Goal: Find specific page/section

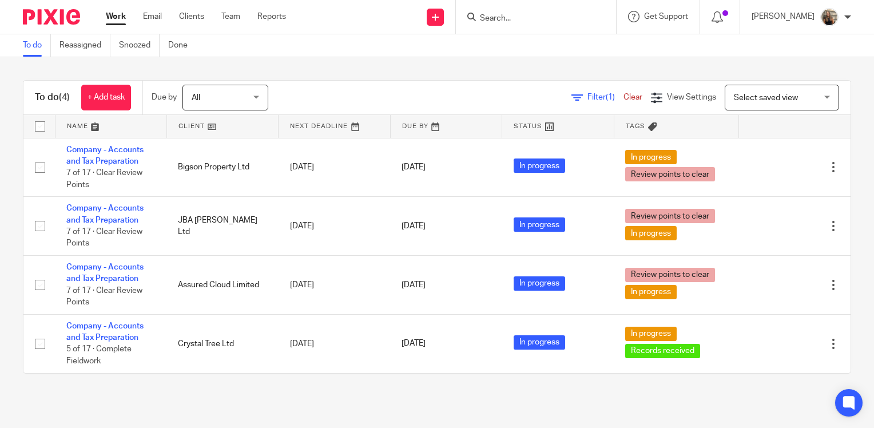
click at [533, 21] on input "Search" at bounding box center [530, 19] width 103 height 10
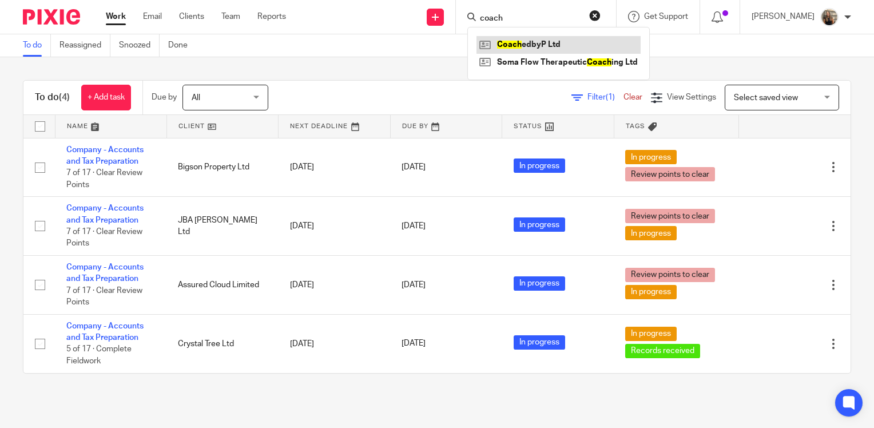
type input "coach"
click at [556, 47] on link at bounding box center [559, 44] width 164 height 17
